Goal: Task Accomplishment & Management: Complete application form

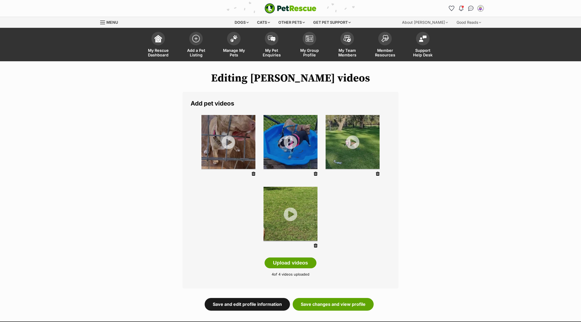
click at [234, 302] on link "Save and edit profile information" at bounding box center [247, 304] width 85 height 12
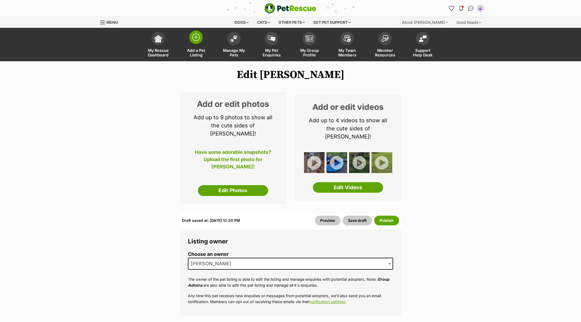
click at [198, 38] on img at bounding box center [196, 37] width 8 height 8
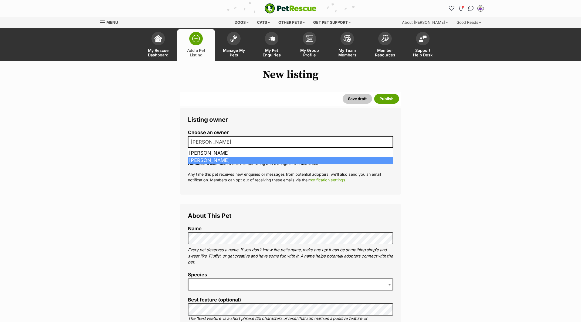
click at [219, 143] on span "[PERSON_NAME]" at bounding box center [213, 142] width 48 height 8
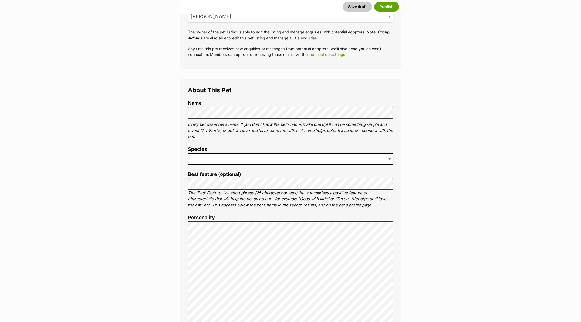
scroll to position [175, 0]
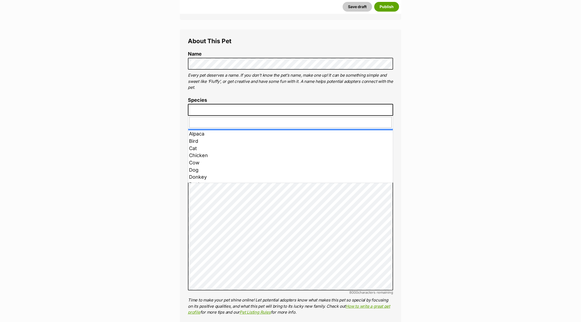
click at [244, 108] on span at bounding box center [290, 110] width 205 height 12
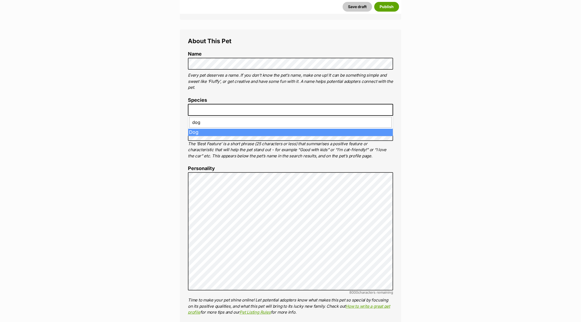
type input "dog"
drag, startPoint x: 244, startPoint y: 133, endPoint x: 228, endPoint y: 123, distance: 18.8
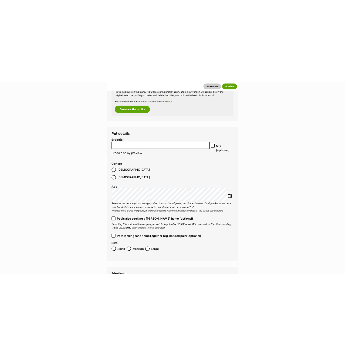
scroll to position [684, 0]
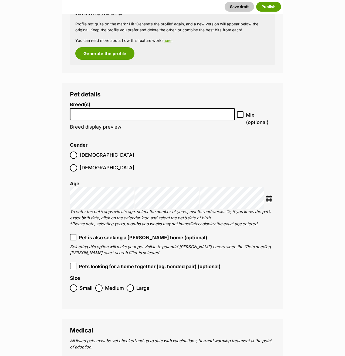
click at [172, 109] on li at bounding box center [152, 114] width 161 height 11
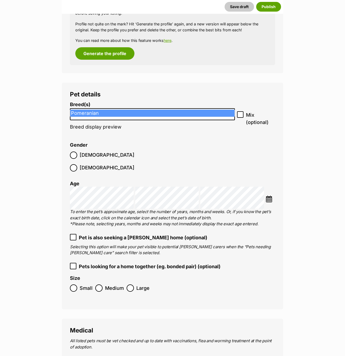
type input "pome"
drag, startPoint x: 172, startPoint y: 113, endPoint x: 172, endPoint y: 109, distance: 3.8
select select "165"
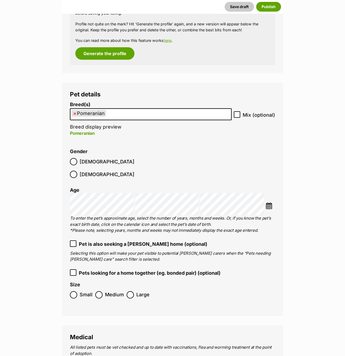
click at [172, 109] on ul "× Pomeranian" at bounding box center [150, 114] width 161 height 11
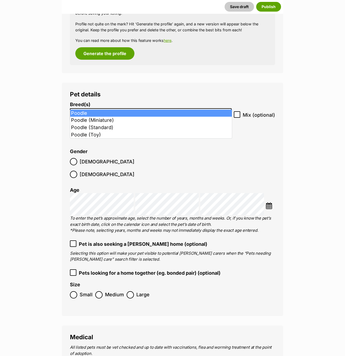
type input "pood"
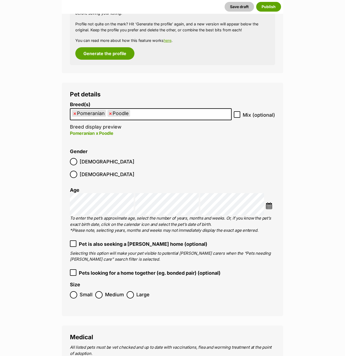
drag, startPoint x: 35, startPoint y: 150, endPoint x: 88, endPoint y: 149, distance: 53.2
click at [103, 171] on label "Female" at bounding box center [102, 174] width 65 height 7
click at [269, 202] on img at bounding box center [269, 205] width 7 height 7
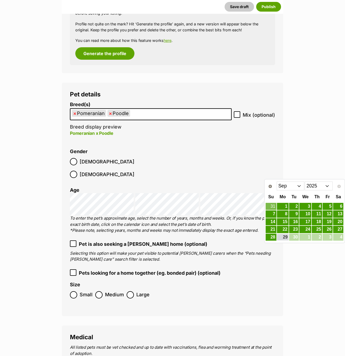
click at [320, 182] on select "2015 2016 2017 2018 2019 2020 2021 2022 2023 2024 2025" at bounding box center [319, 186] width 28 height 9
click at [299, 188] on select "Jan Feb Mar Apr May Jun Jul Aug Sep Oct Nov Dec" at bounding box center [291, 186] width 28 height 9
click at [306, 204] on link "1" at bounding box center [306, 206] width 12 height 7
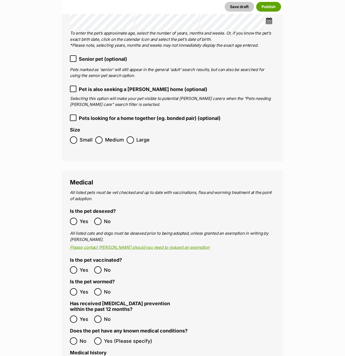
scroll to position [873, 0]
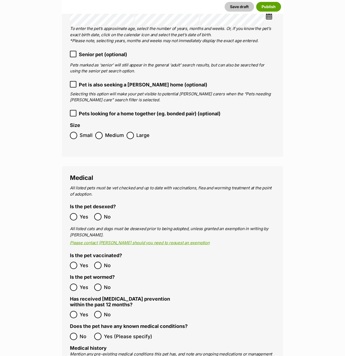
click at [76, 129] on ol "Small Medium Large" at bounding box center [172, 135] width 205 height 13
drag, startPoint x: 78, startPoint y: 110, endPoint x: 228, endPoint y: 146, distance: 153.9
click at [78, 132] on label "Small" at bounding box center [81, 135] width 23 height 7
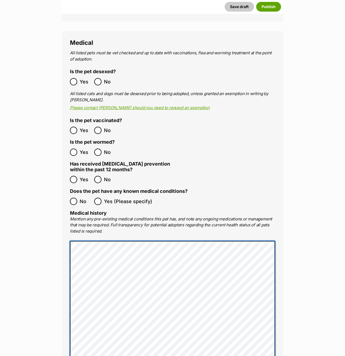
scroll to position [1010, 0]
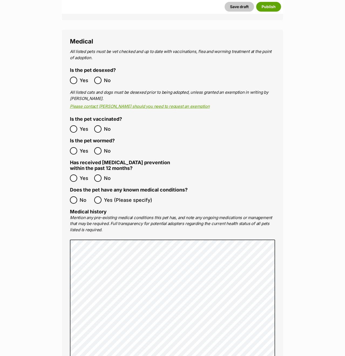
click at [41, 223] on main "New listing Listing owner Choose an owner Samantha Blake The owner of the pet l…" at bounding box center [172, 155] width 345 height 2171
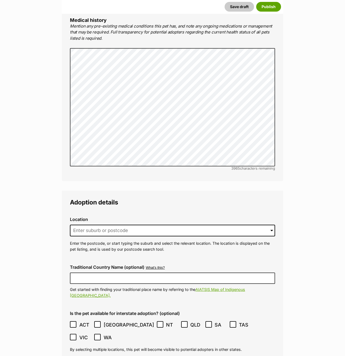
scroll to position [1215, 0]
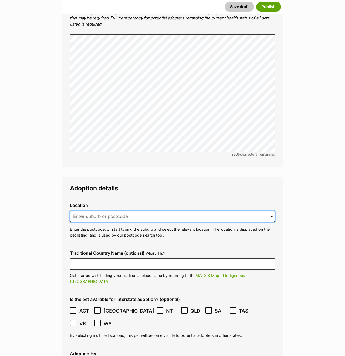
click at [136, 211] on input at bounding box center [172, 217] width 205 height 12
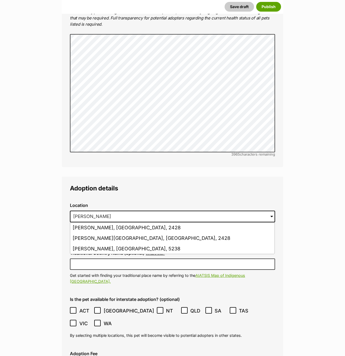
click at [130, 223] on li "Forster, New South Wales, 2428" at bounding box center [172, 228] width 204 height 11
type input "Forster, New South Wales, 2428"
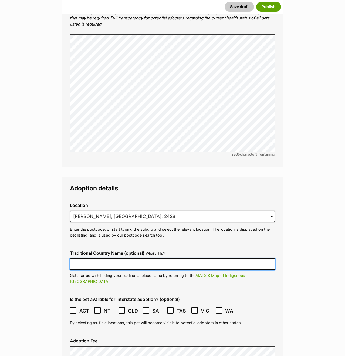
click at [104, 258] on input "Traditional Country Name (optional)" at bounding box center [172, 263] width 205 height 11
type input "Worimi"
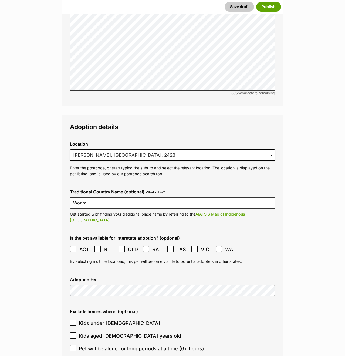
scroll to position [1276, 0]
click at [71, 247] on icon at bounding box center [73, 249] width 4 height 4
click at [78, 322] on ol "Kids under 5 years old Kids aged 6-12 years old Pet will be alone for long peri…" at bounding box center [172, 348] width 205 height 63
drag, startPoint x: 79, startPoint y: 319, endPoint x: 48, endPoint y: 318, distance: 31.6
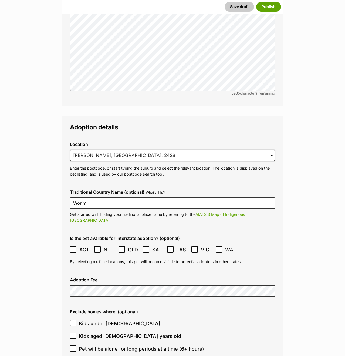
click at [78, 322] on label "Pet will be alone for long periods at a time (6+ hours)" at bounding box center [171, 348] width 203 height 7
click at [76, 322] on input "Pet will be alone for long periods at a time (6+ hours)" at bounding box center [73, 348] width 6 height 6
checkbox input "true"
drag, startPoint x: 48, startPoint y: 318, endPoint x: 47, endPoint y: 306, distance: 12.4
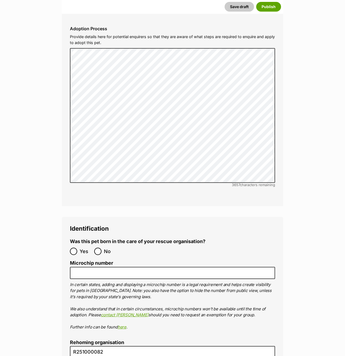
scroll to position [1684, 0]
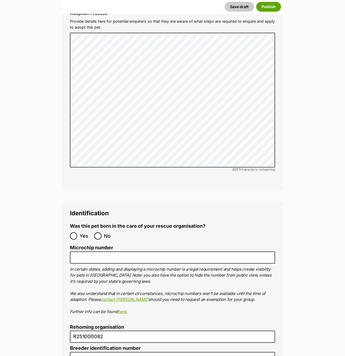
click at [108, 232] on span "No" at bounding box center [110, 235] width 12 height 7
click at [102, 232] on input "No" at bounding box center [97, 235] width 7 height 7
radio input "true"
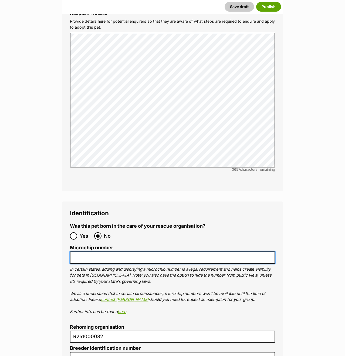
click at [130, 251] on input "Microchip number" at bounding box center [172, 257] width 205 height 12
paste input "900079000103673"
type input "900079000103673"
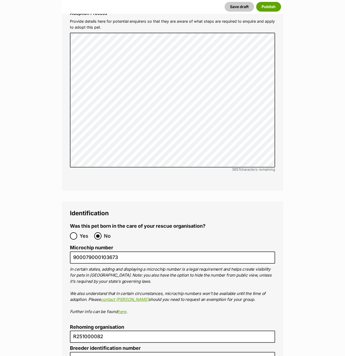
drag, startPoint x: 40, startPoint y: 227, endPoint x: 47, endPoint y: 209, distance: 18.9
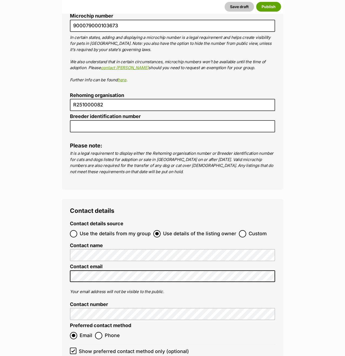
scroll to position [1962, 0]
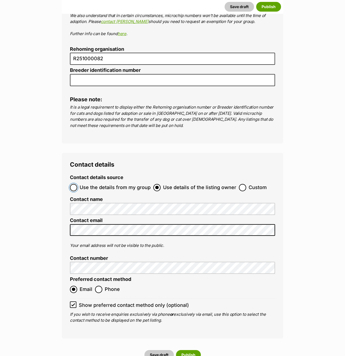
click at [76, 184] on input "Use the details from my group" at bounding box center [73, 187] width 7 height 7
radio input "true"
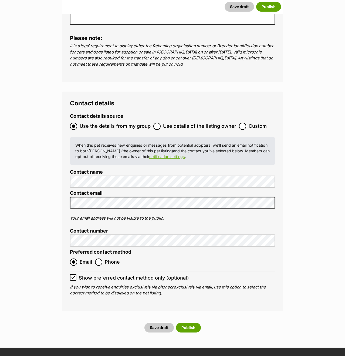
scroll to position [2025, 0]
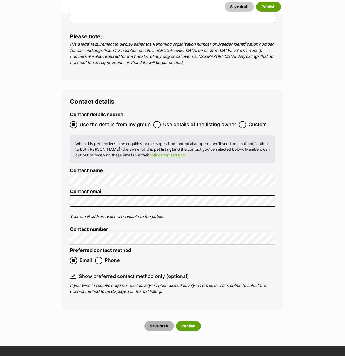
click at [155, 321] on button "Save draft" at bounding box center [159, 326] width 29 height 10
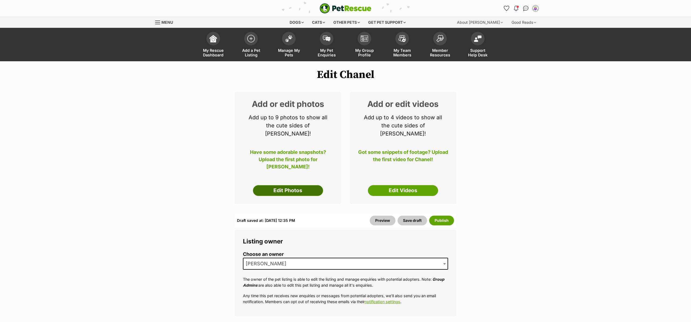
drag, startPoint x: 221, startPoint y: 179, endPoint x: 273, endPoint y: 182, distance: 51.9
click at [282, 185] on link "Edit Photos" at bounding box center [288, 190] width 70 height 11
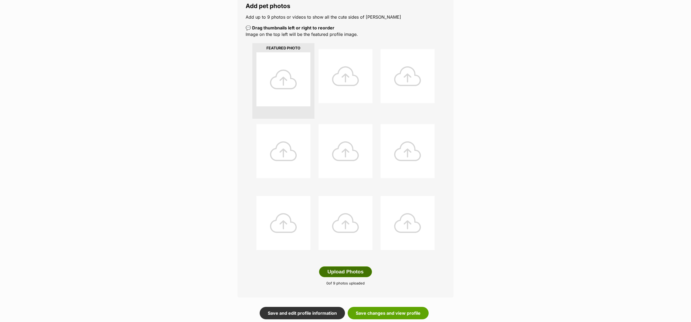
click at [334, 273] on button "Upload Photos" at bounding box center [345, 272] width 53 height 11
click at [199, 204] on div "Editing Chanel's photos Add pet photos Add up to 9 photos or videos to show all…" at bounding box center [345, 147] width 397 height 344
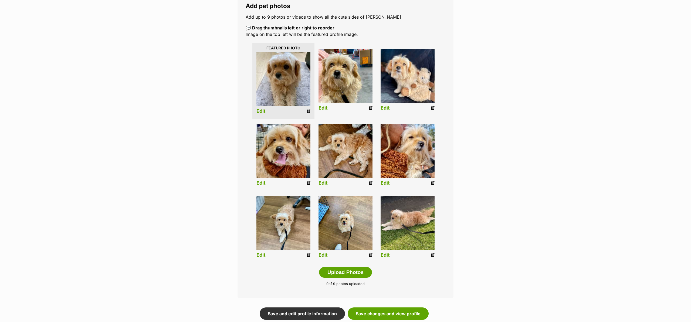
click at [220, 128] on div "Editing Chanel's photos Add pet photos Add up to 9 photos or videos to show all…" at bounding box center [345, 147] width 397 height 345
click at [386, 316] on link "Save changes and view profile" at bounding box center [388, 314] width 81 height 12
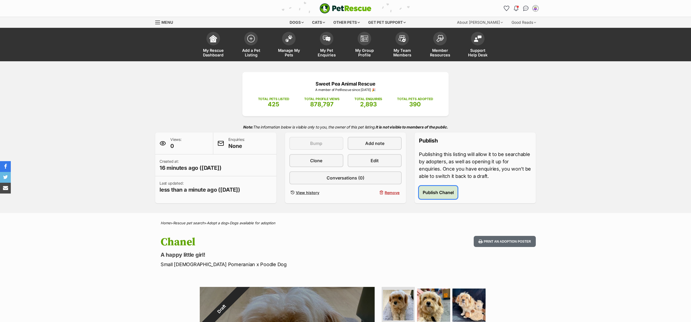
click at [446, 193] on span "Publish Chanel" at bounding box center [438, 192] width 31 height 6
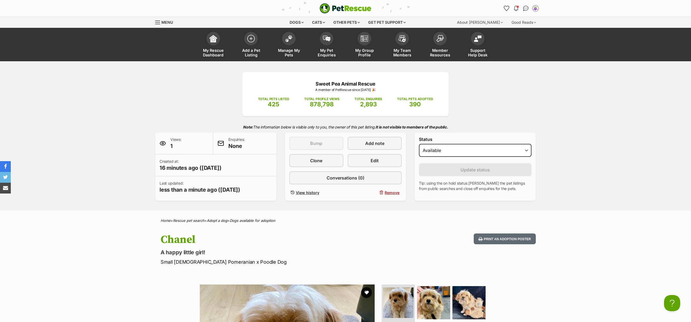
click at [386, 246] on h1 "Chanel" at bounding box center [275, 240] width 229 height 12
click at [367, 159] on link "Edit" at bounding box center [375, 160] width 54 height 13
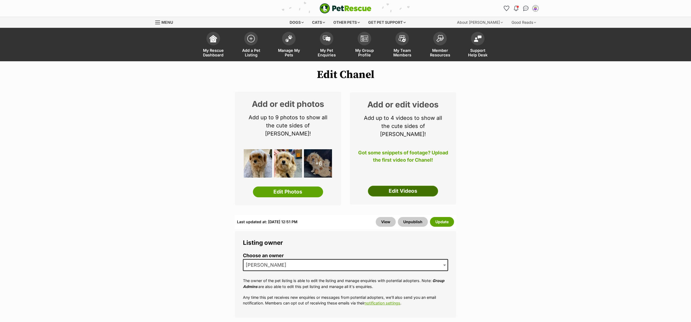
click at [407, 186] on link "Edit Videos" at bounding box center [403, 191] width 70 height 11
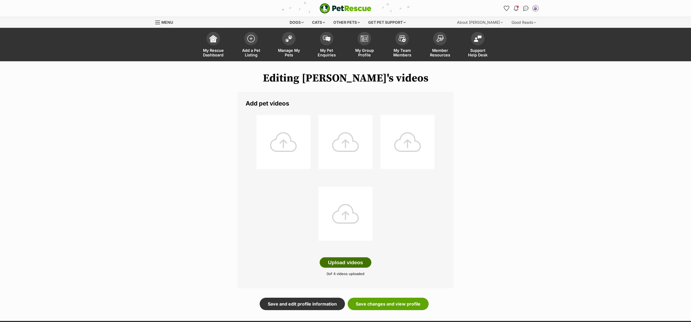
click at [326, 262] on button "Upload videos" at bounding box center [346, 262] width 52 height 11
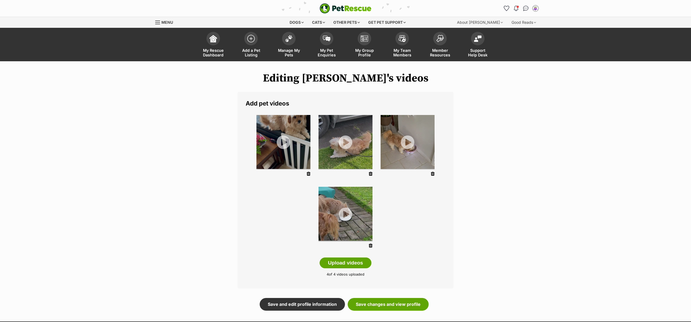
click at [493, 216] on div "PetRescue home Notifications Unread [PERSON_NAME] all as read Check out our new…" at bounding box center [345, 299] width 691 height 598
click at [374, 309] on link "Save changes and view profile" at bounding box center [388, 304] width 81 height 12
